Goal: Find contact information: Find contact information

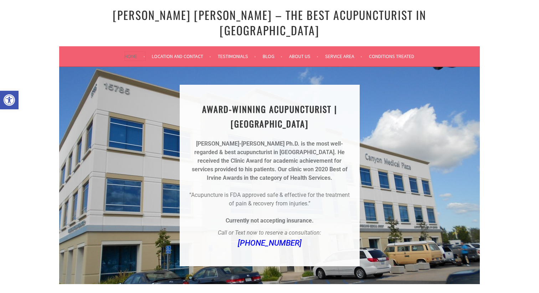
click at [126, 52] on link "Home" at bounding box center [135, 56] width 20 height 9
click at [174, 52] on link "Location and Contact" at bounding box center [181, 56] width 59 height 9
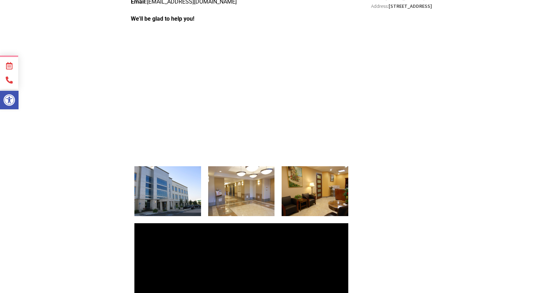
scroll to position [205, 0]
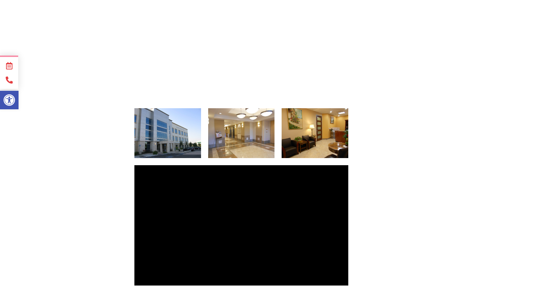
click at [231, 125] on img at bounding box center [241, 133] width 67 height 50
click at [316, 123] on img at bounding box center [315, 133] width 67 height 50
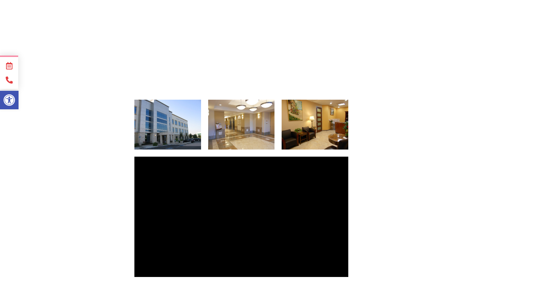
scroll to position [0, 0]
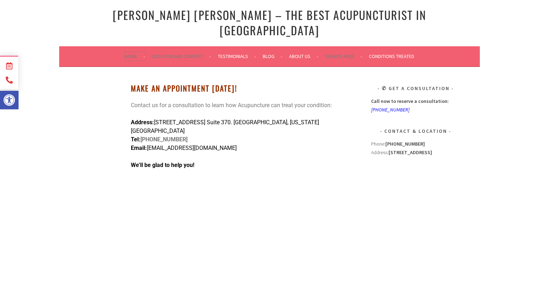
click at [125, 52] on link "Home" at bounding box center [135, 56] width 20 height 9
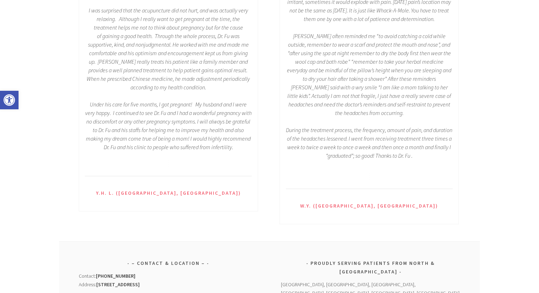
scroll to position [1039, 0]
